Goal: Check status: Check status

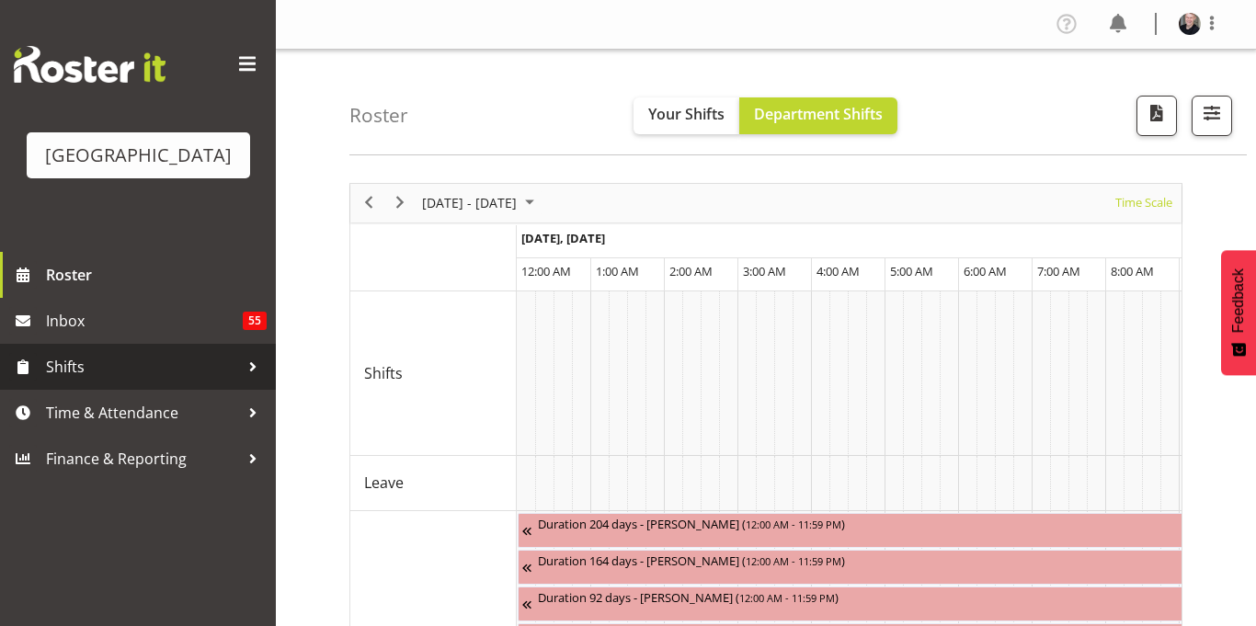
click at [182, 381] on span "Shifts" at bounding box center [142, 367] width 193 height 28
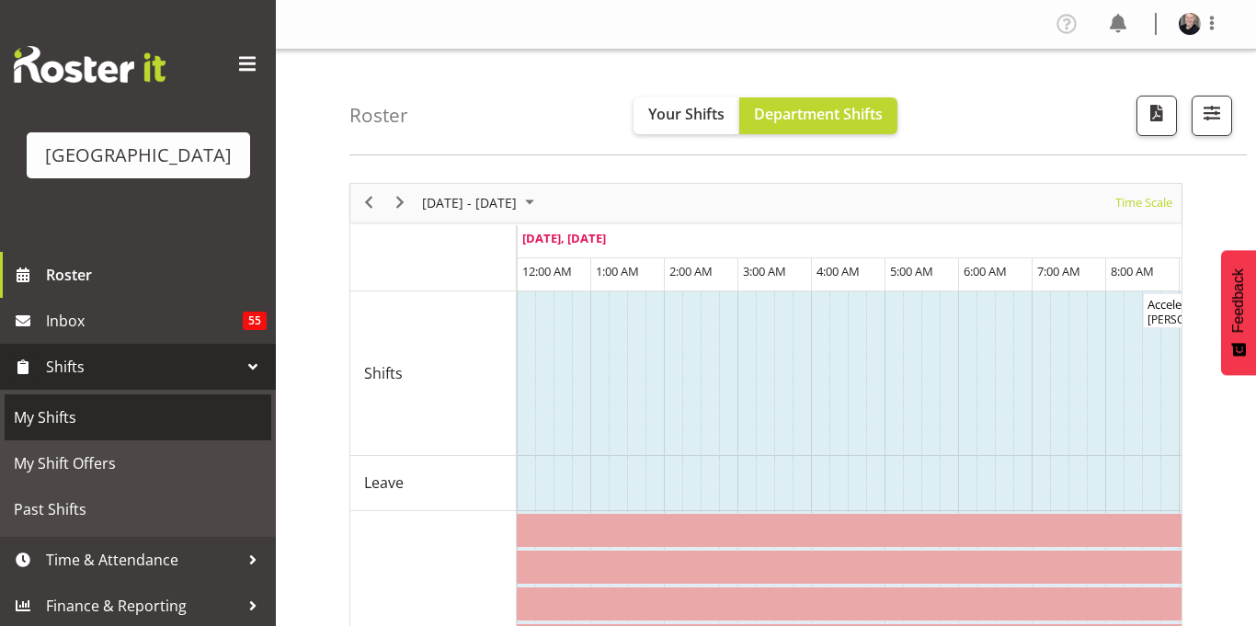
click at [192, 431] on span "My Shifts" at bounding box center [138, 418] width 248 height 28
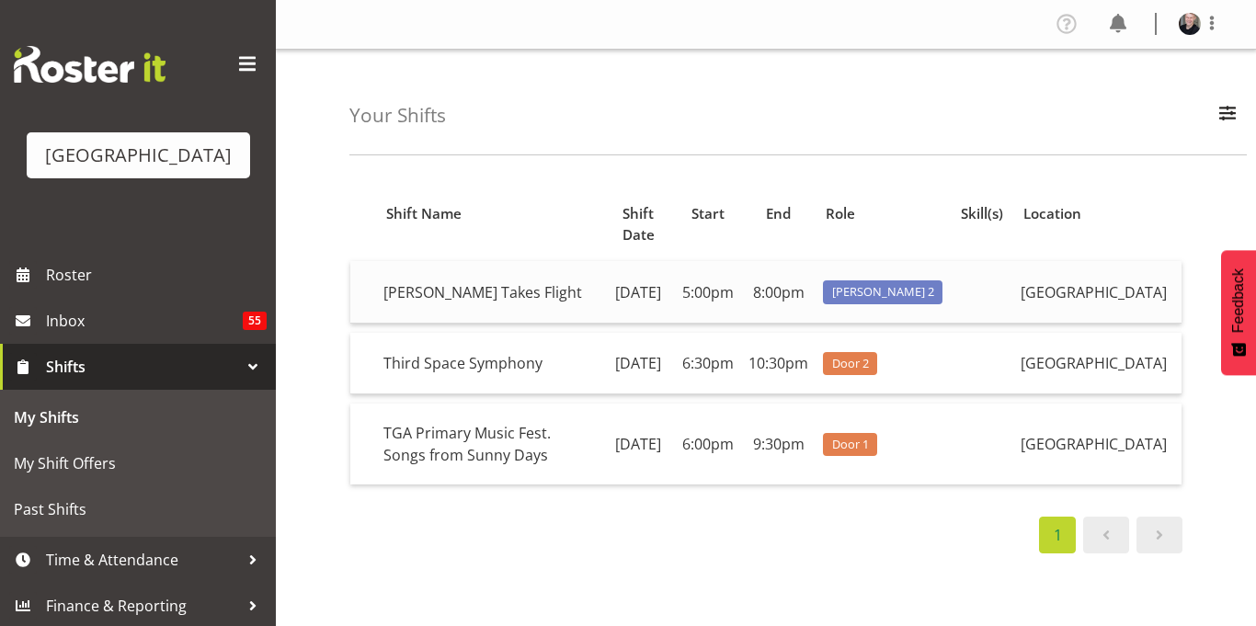
click at [634, 278] on td "[DATE]" at bounding box center [638, 292] width 73 height 62
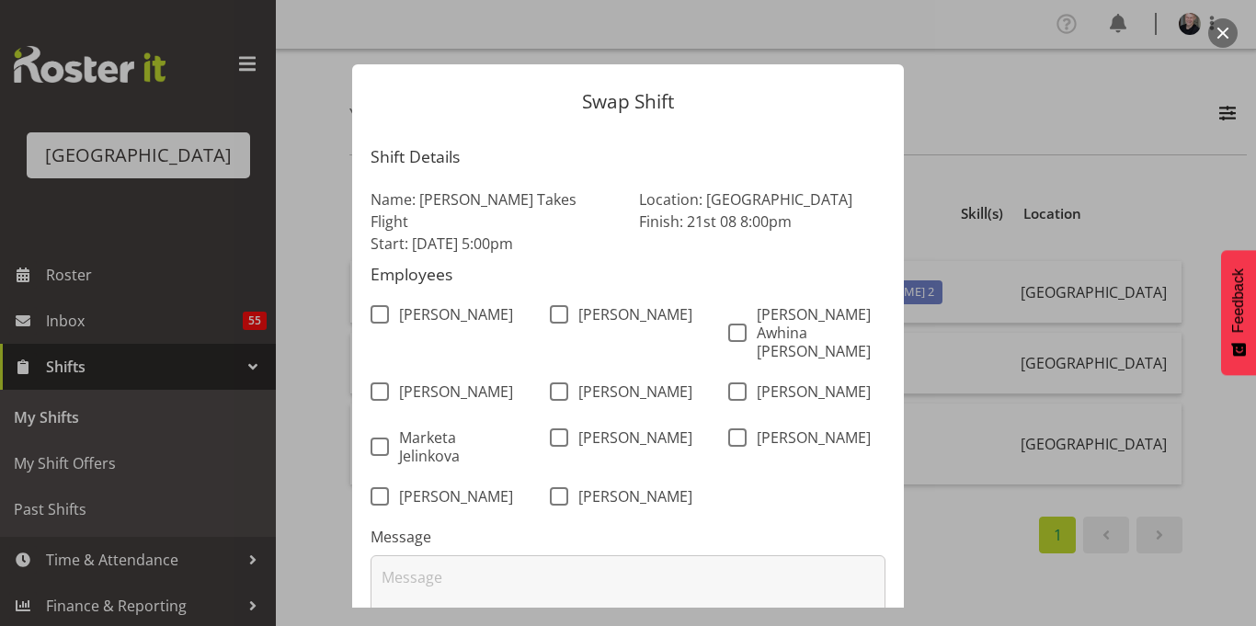
scroll to position [155, 0]
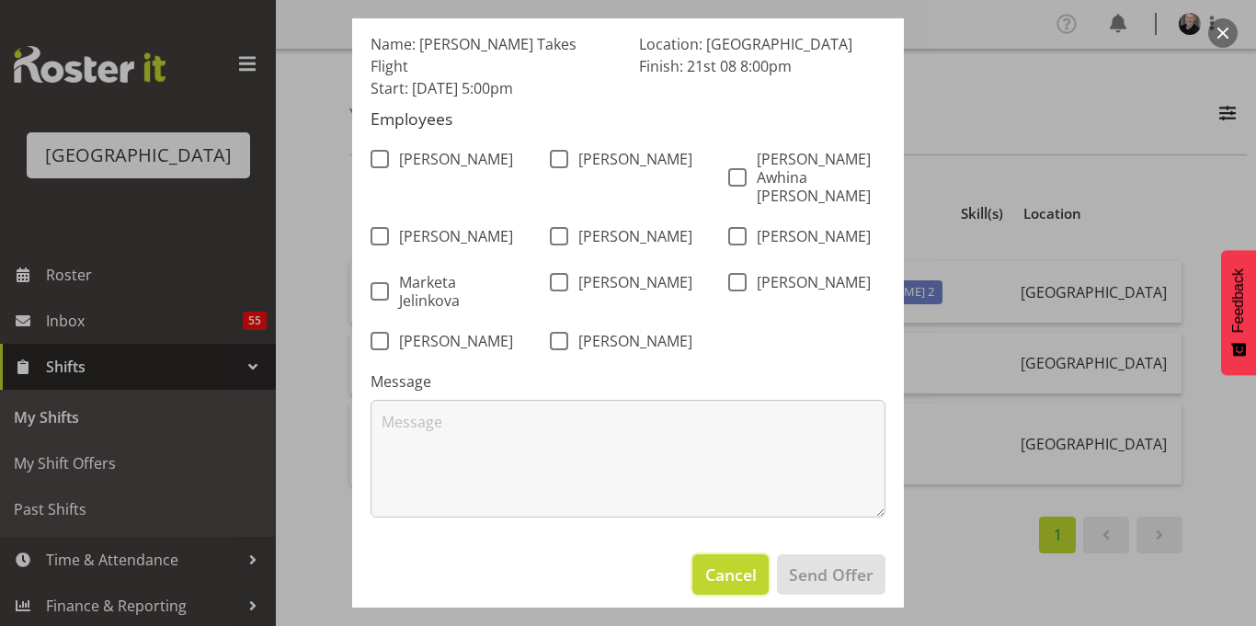
click at [736, 564] on span "Cancel" at bounding box center [730, 575] width 51 height 24
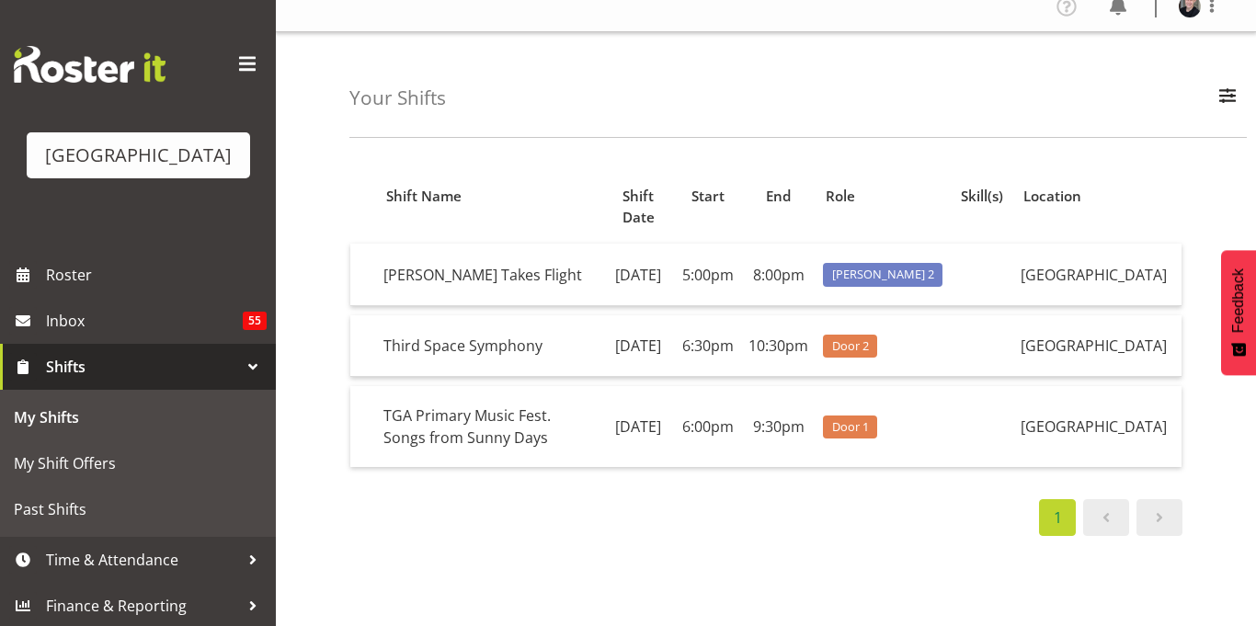
scroll to position [17, 0]
